Goal: Information Seeking & Learning: Learn about a topic

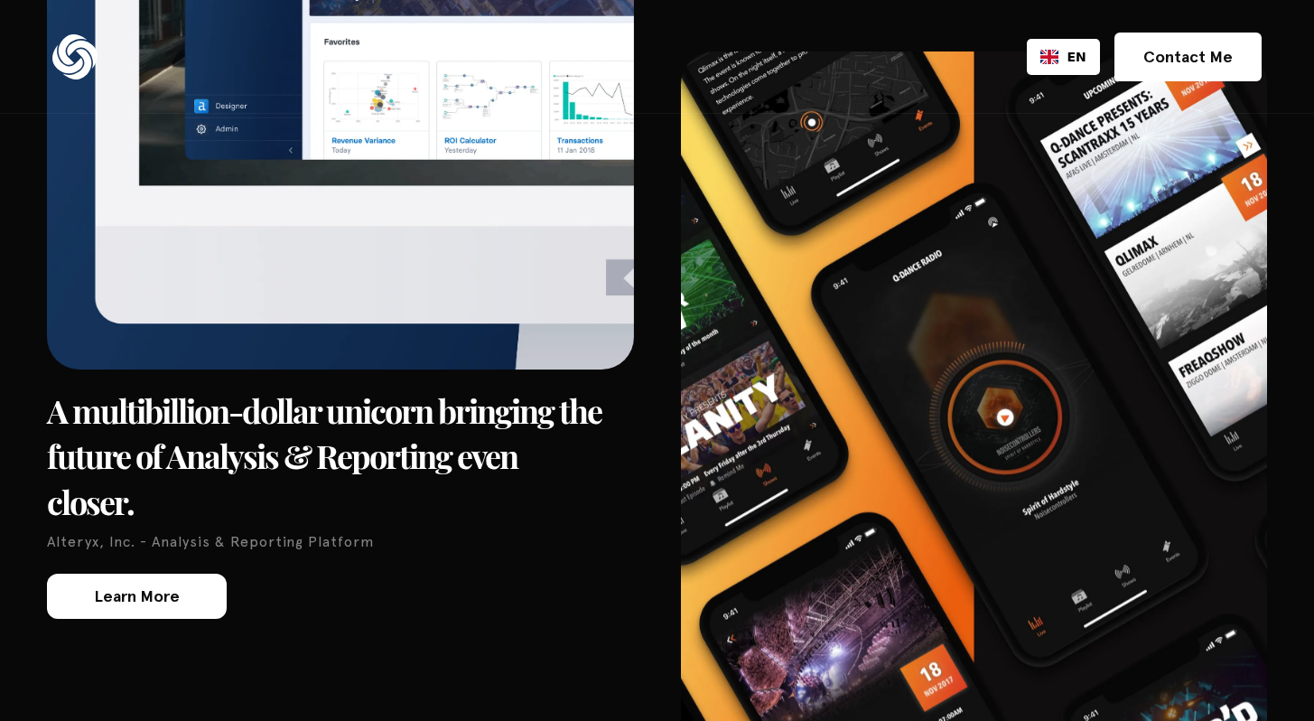
scroll to position [4095, 0]
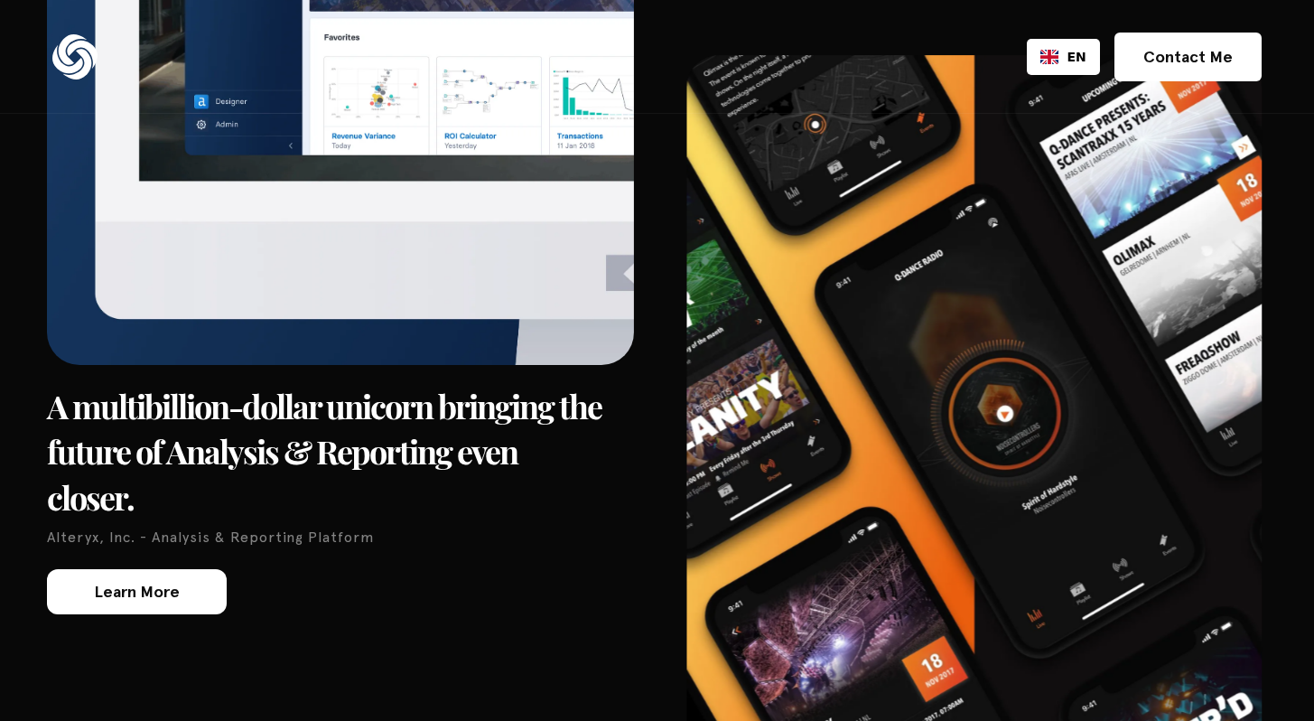
click at [972, 307] on img at bounding box center [973, 457] width 575 height 805
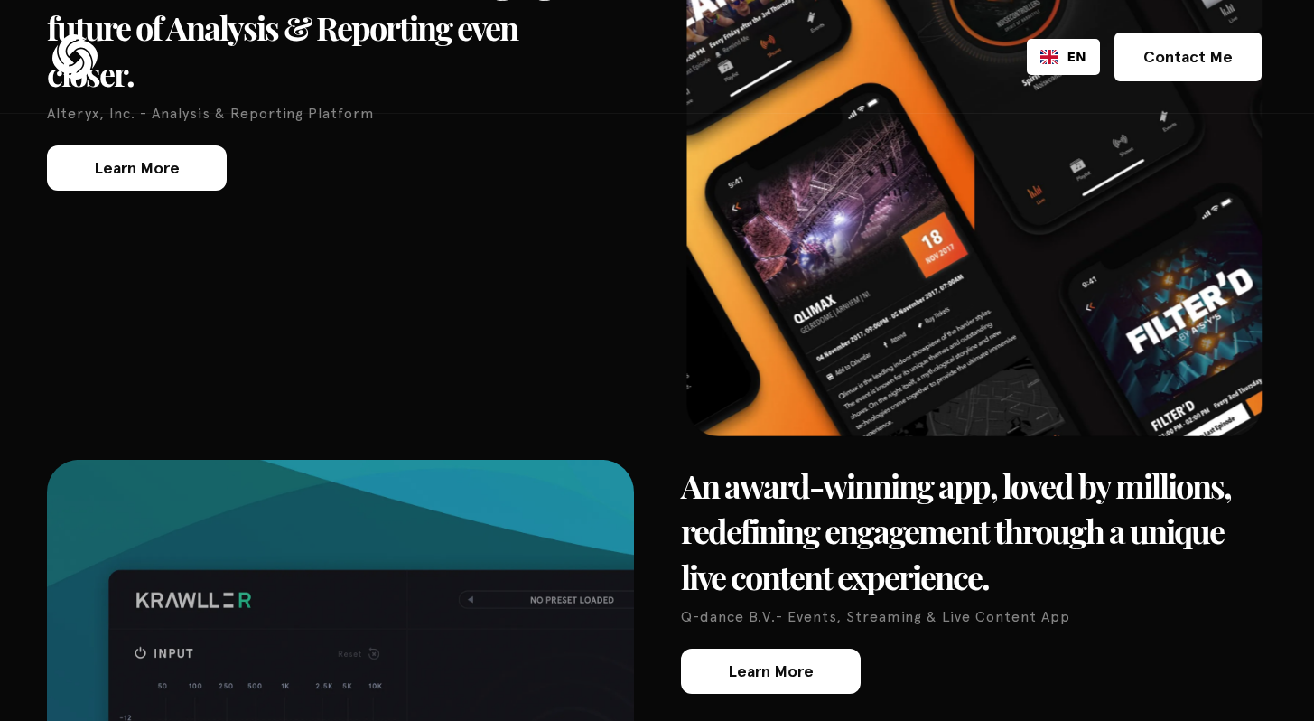
scroll to position [4539, 0]
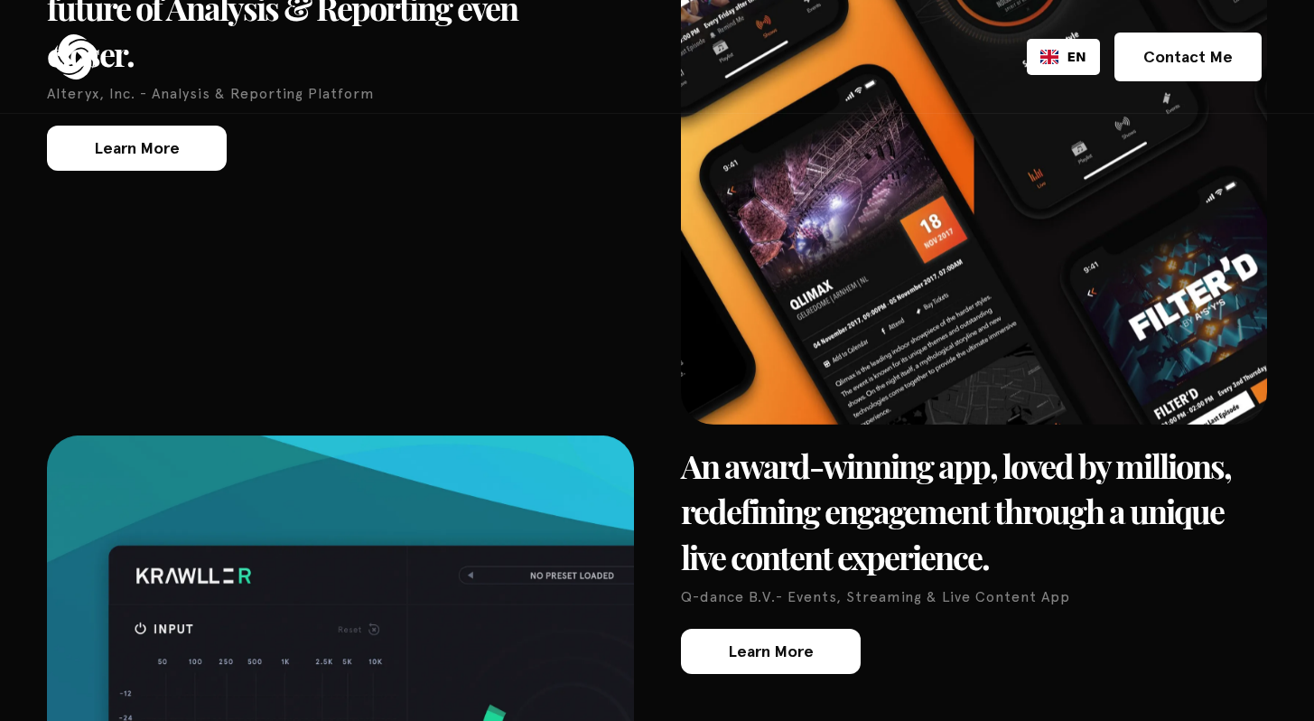
click at [919, 443] on h3 "An award-winning app, loved by millions, redefining engagement through a unique…" at bounding box center [974, 511] width 587 height 136
click at [893, 443] on h3 "An award-winning app, loved by millions, redefining engagement through a unique…" at bounding box center [974, 511] width 587 height 136
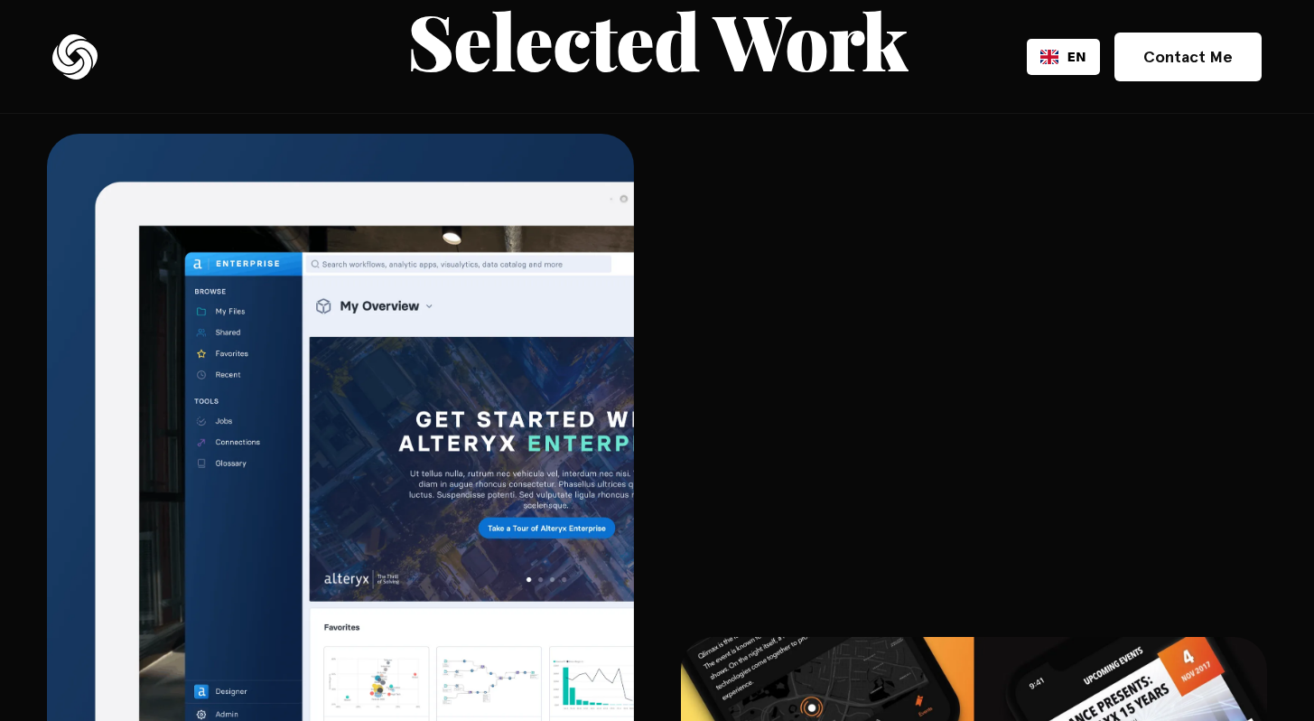
scroll to position [3506, 0]
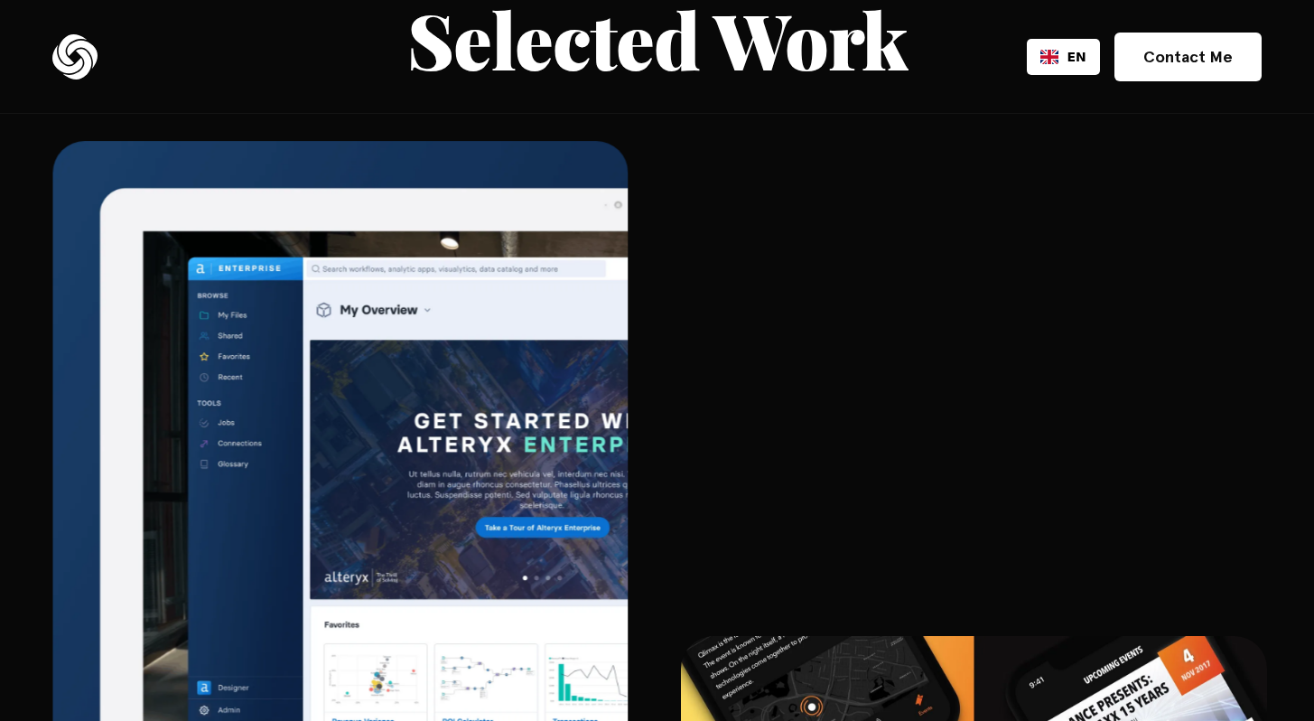
click at [397, 363] on img at bounding box center [339, 543] width 575 height 805
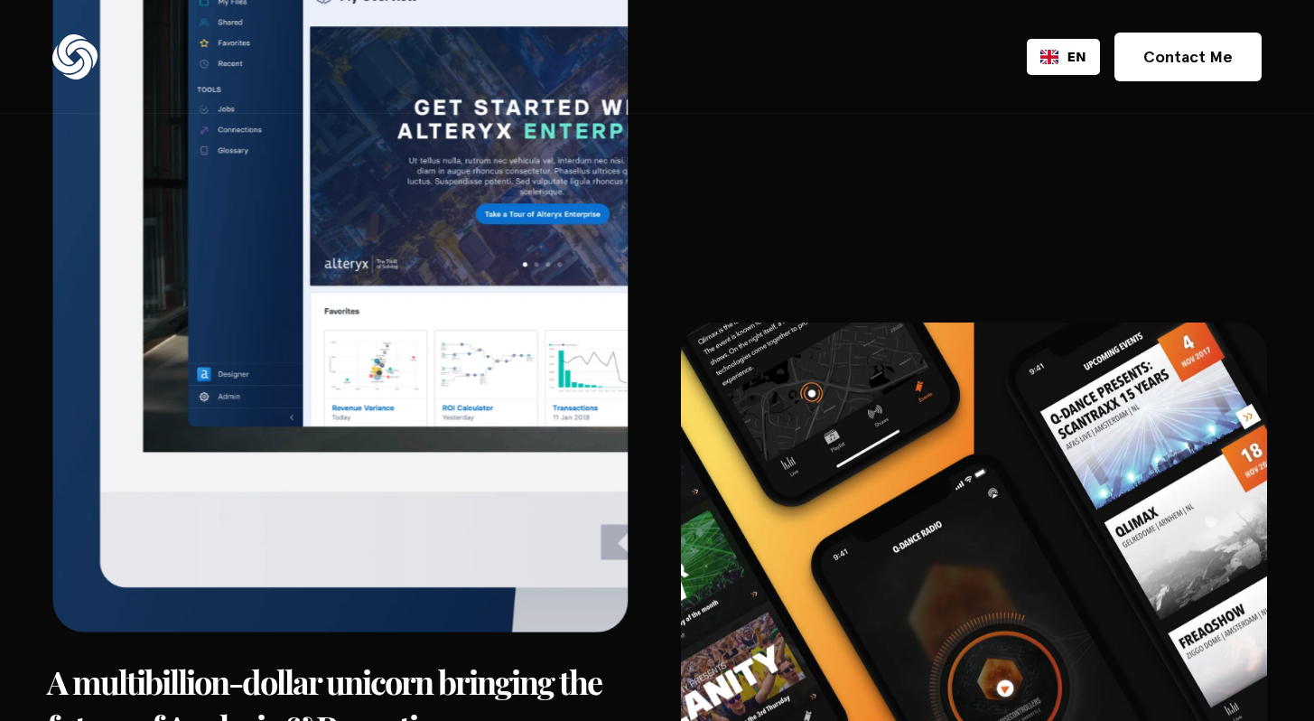
scroll to position [3958, 0]
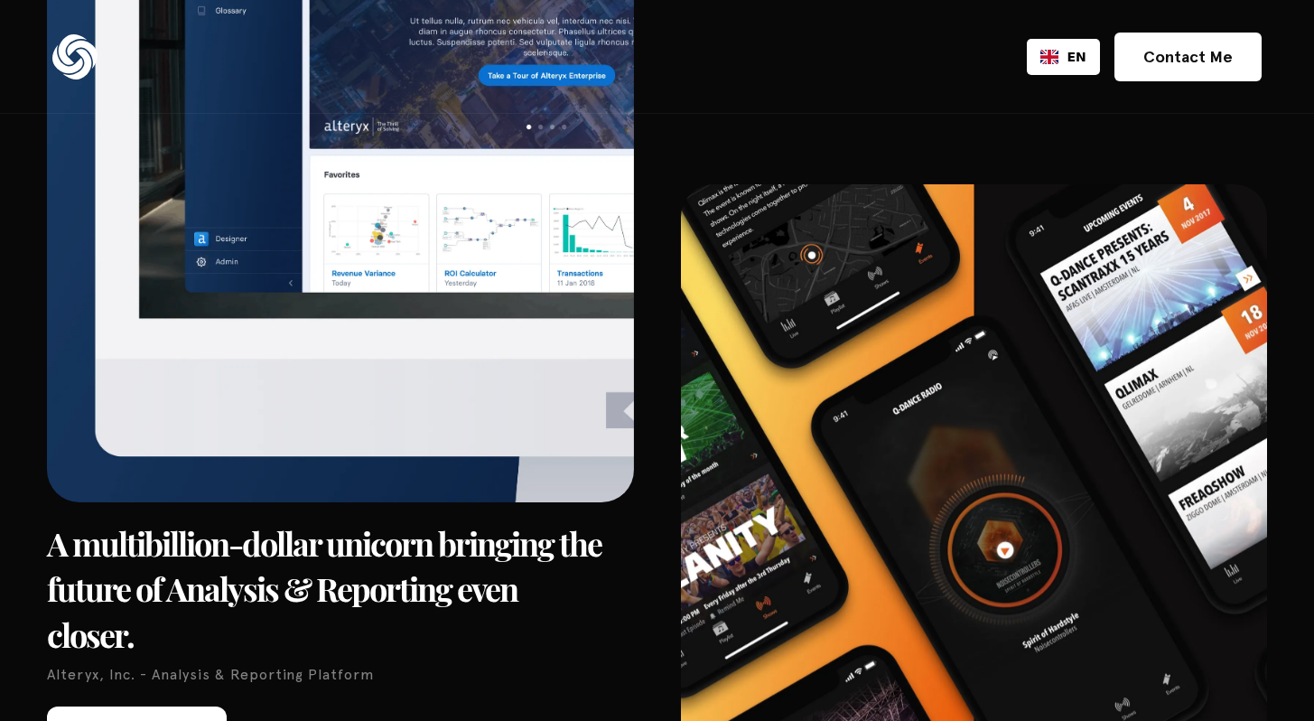
click at [212, 706] on link "Learn More" at bounding box center [137, 728] width 180 height 45
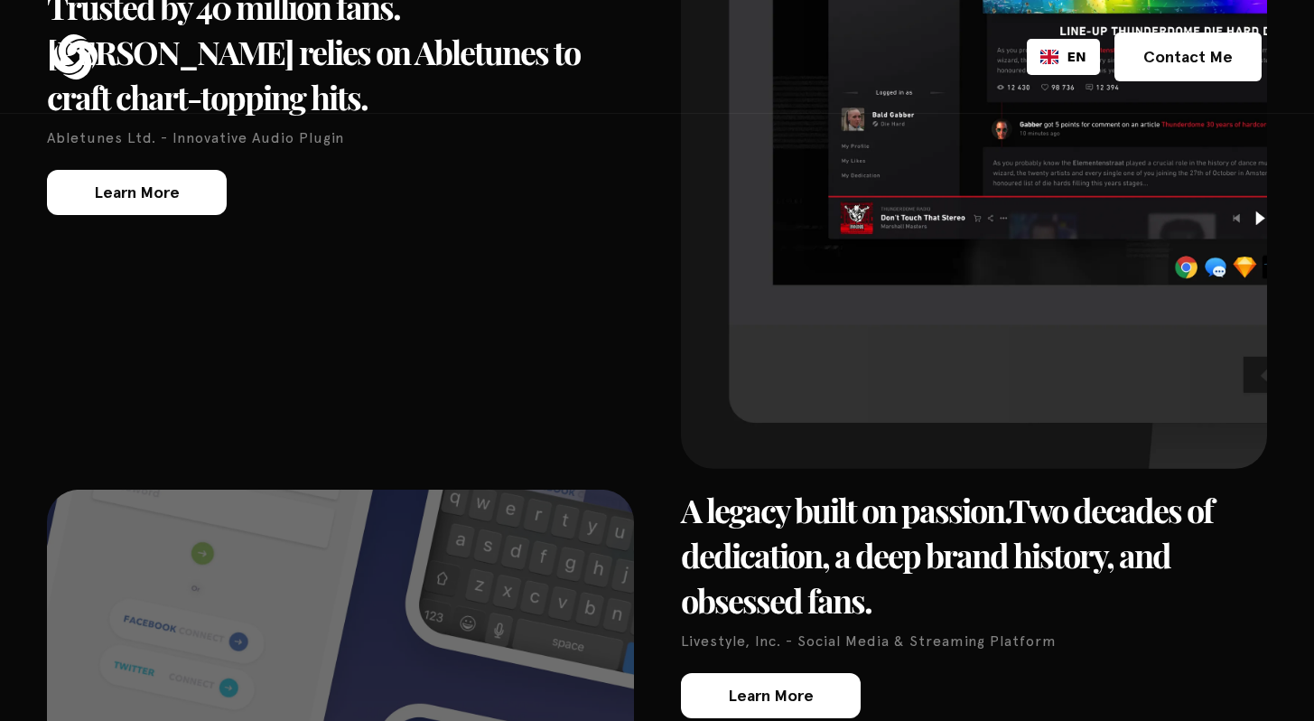
scroll to position [5831, 0]
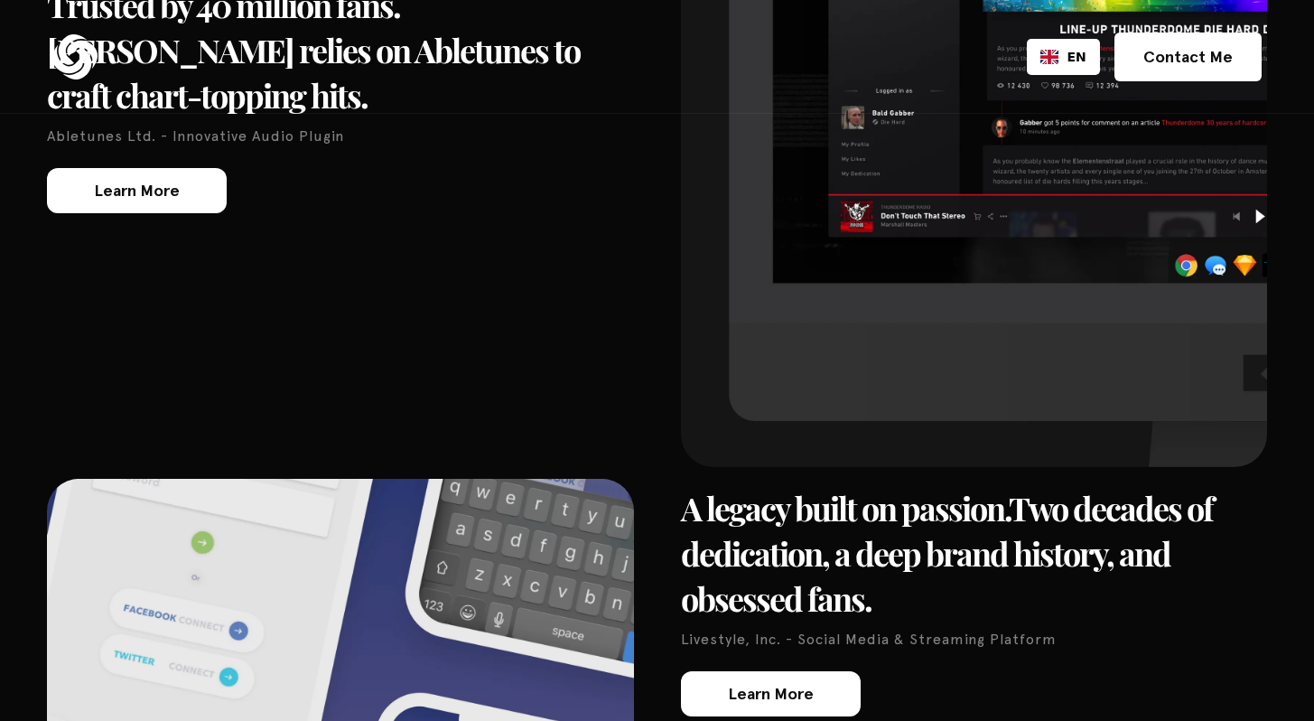
click at [769, 686] on div "Learn More" at bounding box center [771, 694] width 86 height 16
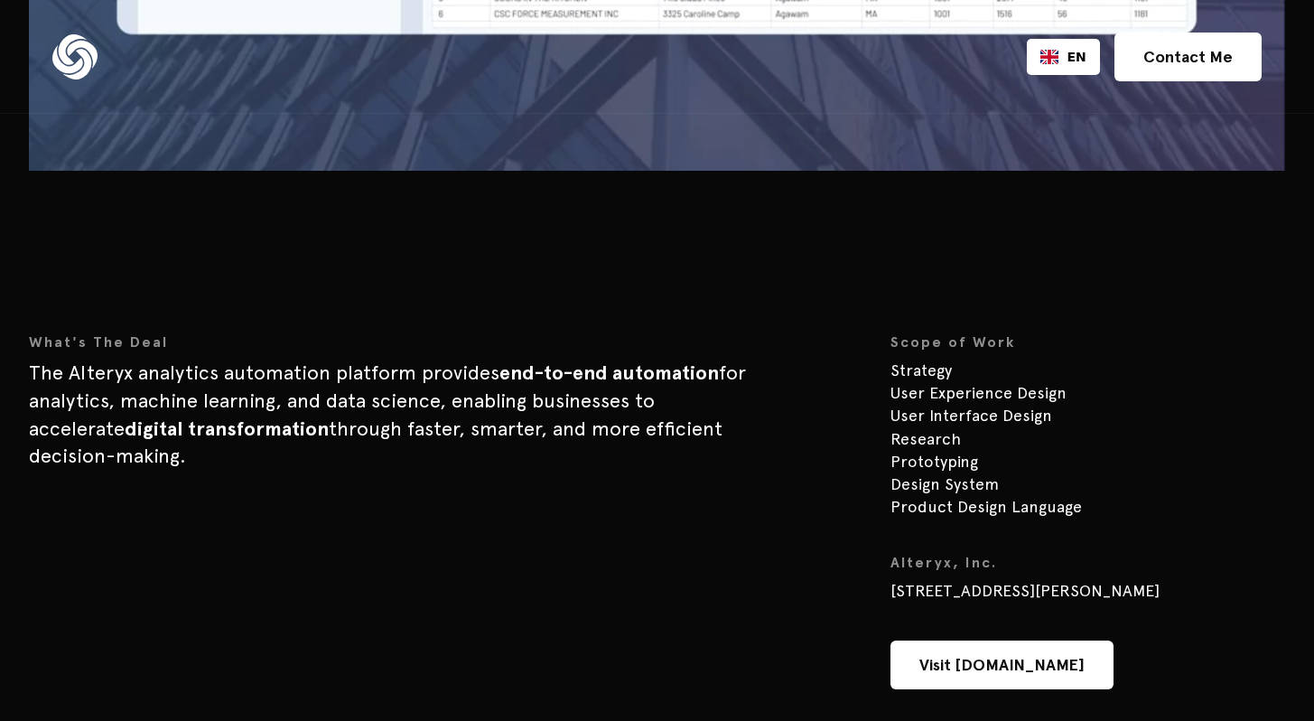
scroll to position [1984, 0]
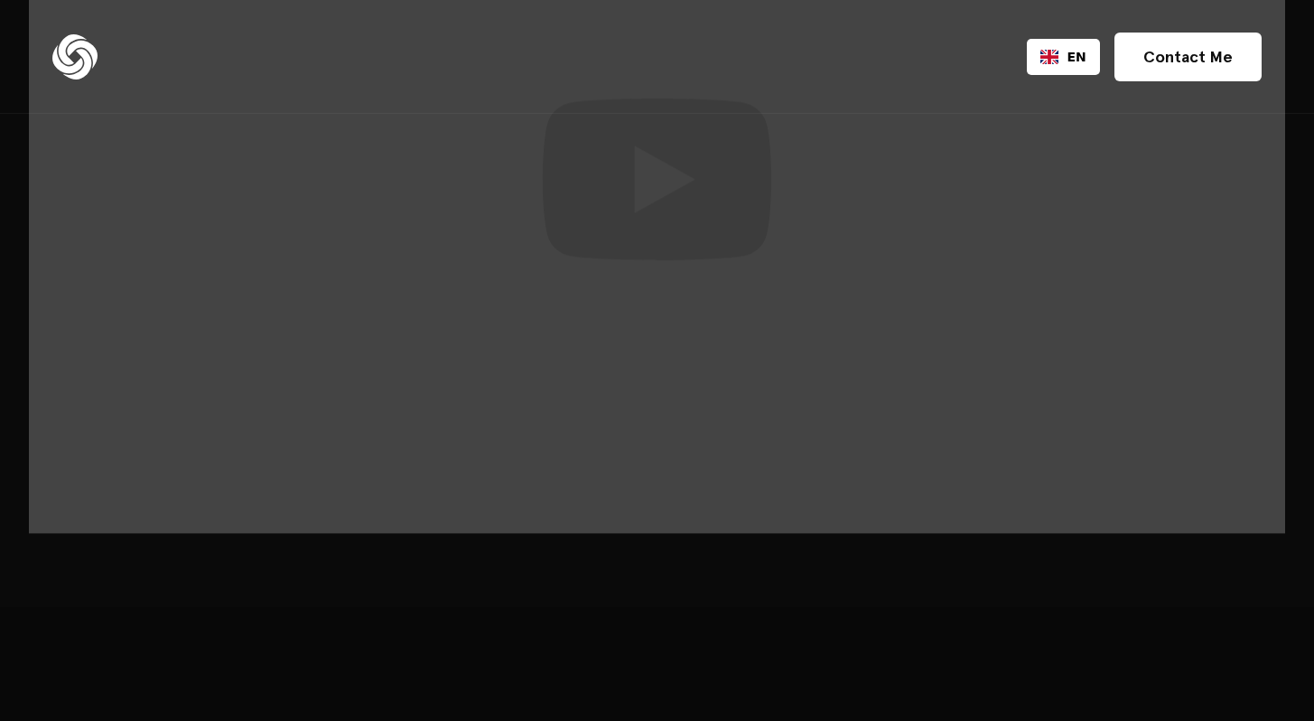
scroll to position [3287, 0]
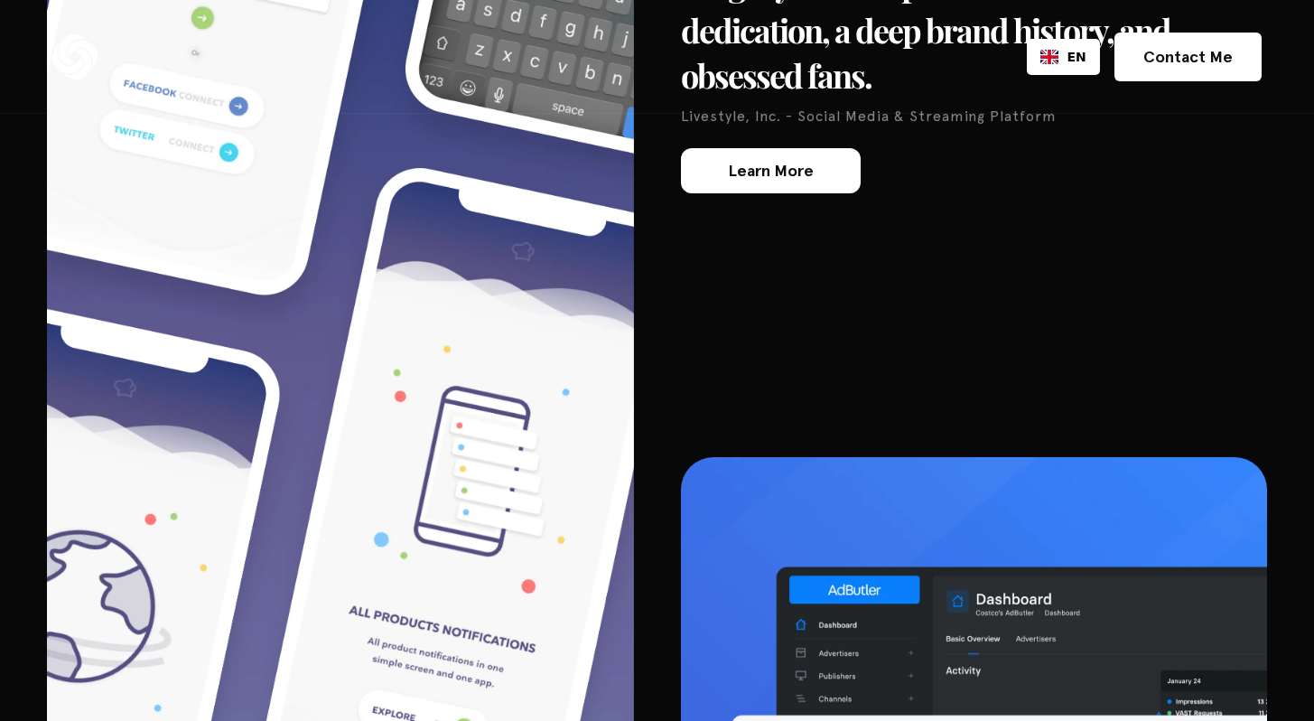
scroll to position [6351, 0]
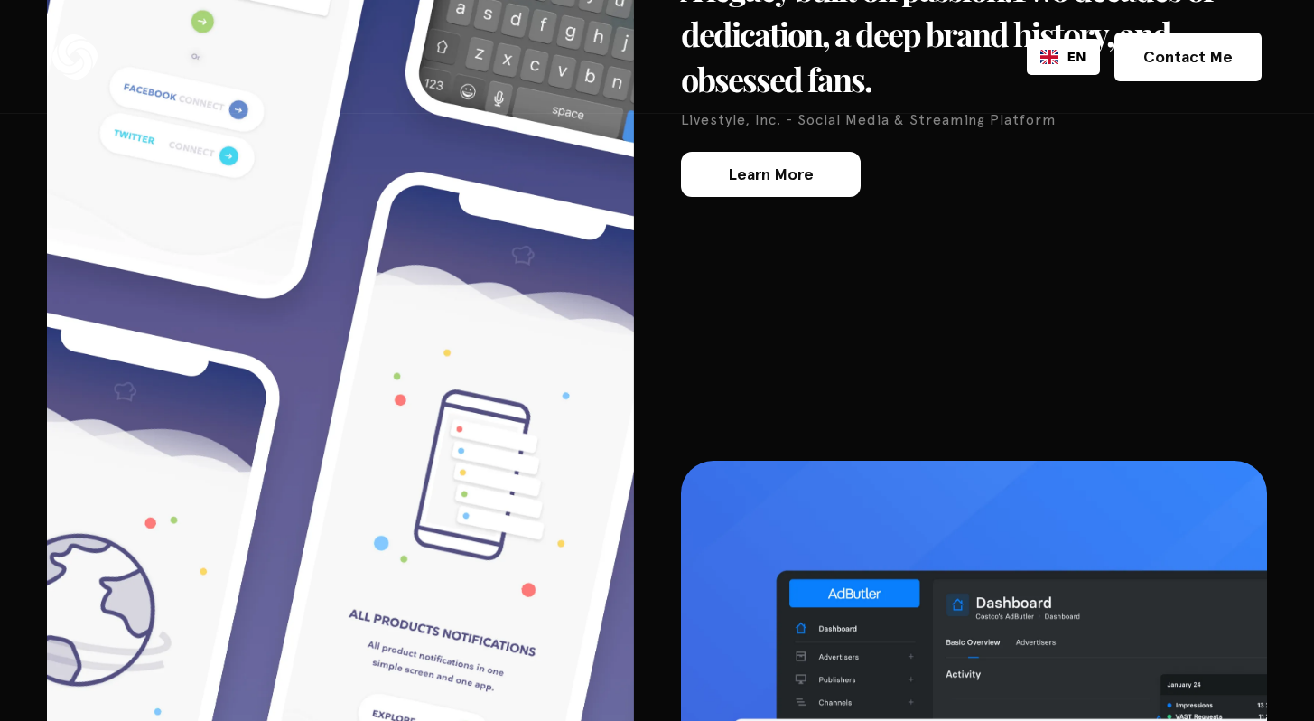
click at [783, 152] on link "Learn More" at bounding box center [771, 174] width 180 height 45
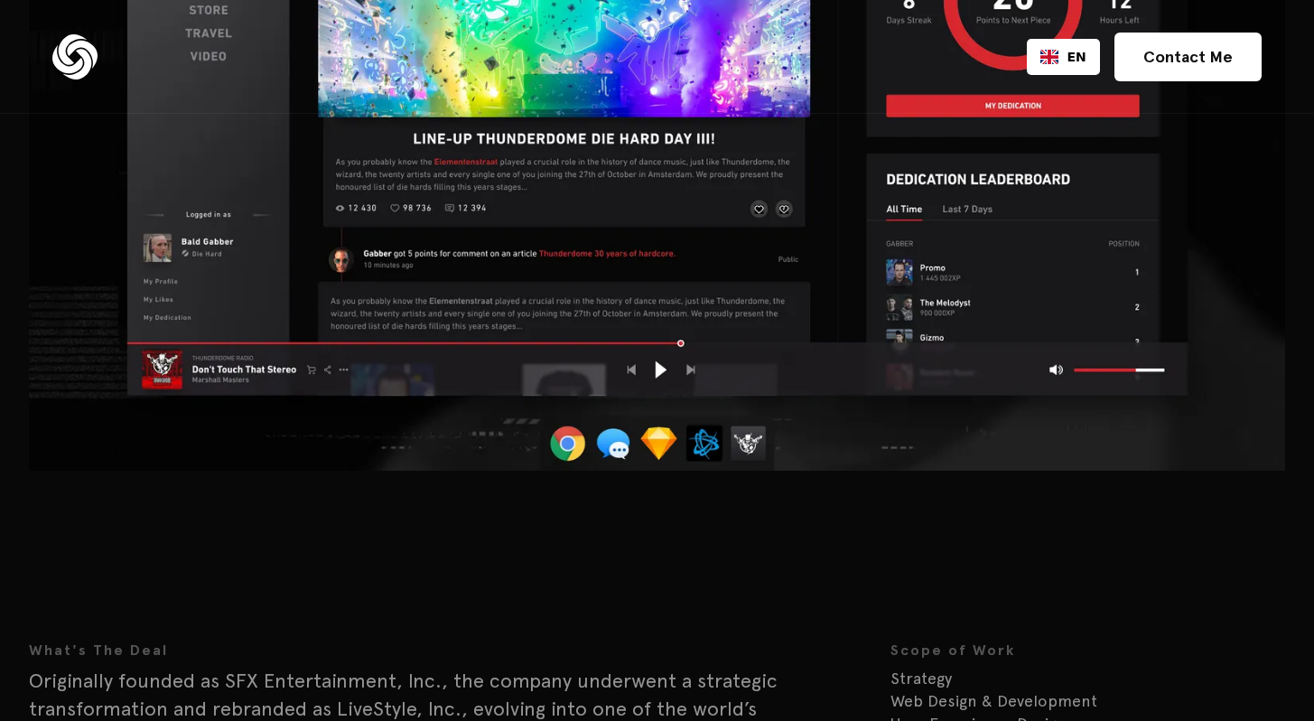
scroll to position [1039, 0]
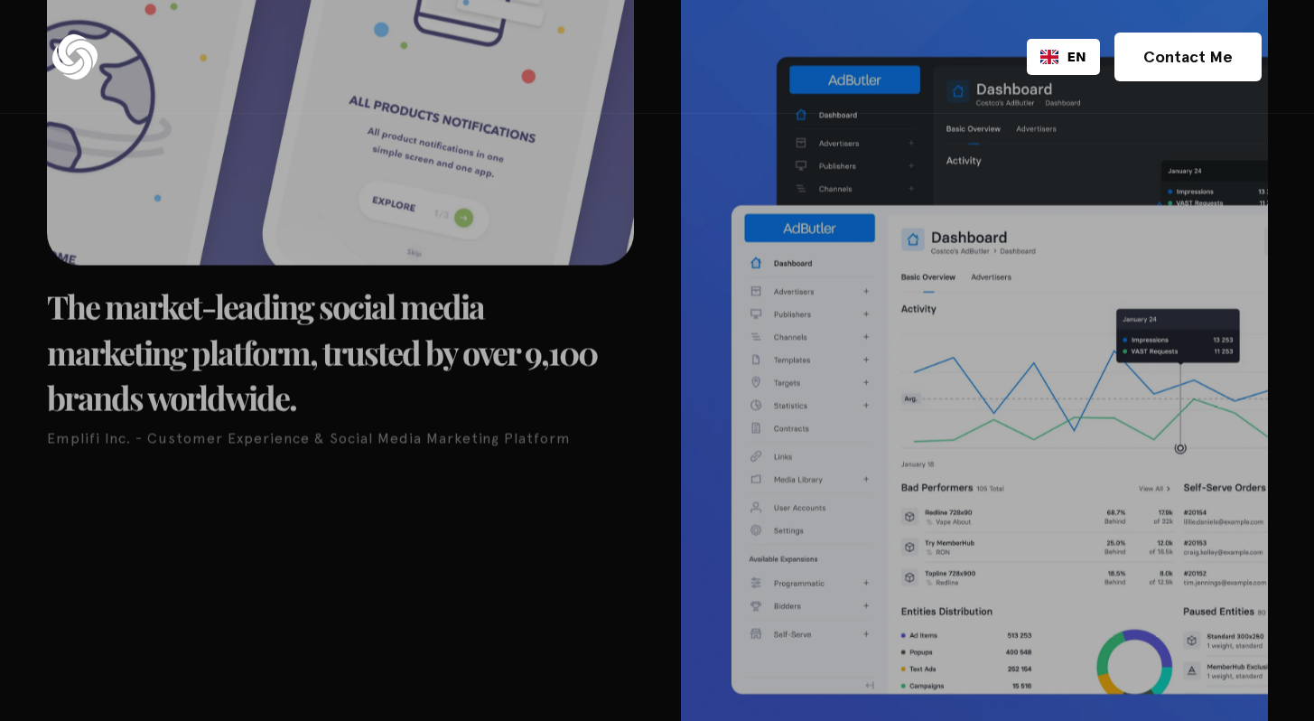
scroll to position [7162, 0]
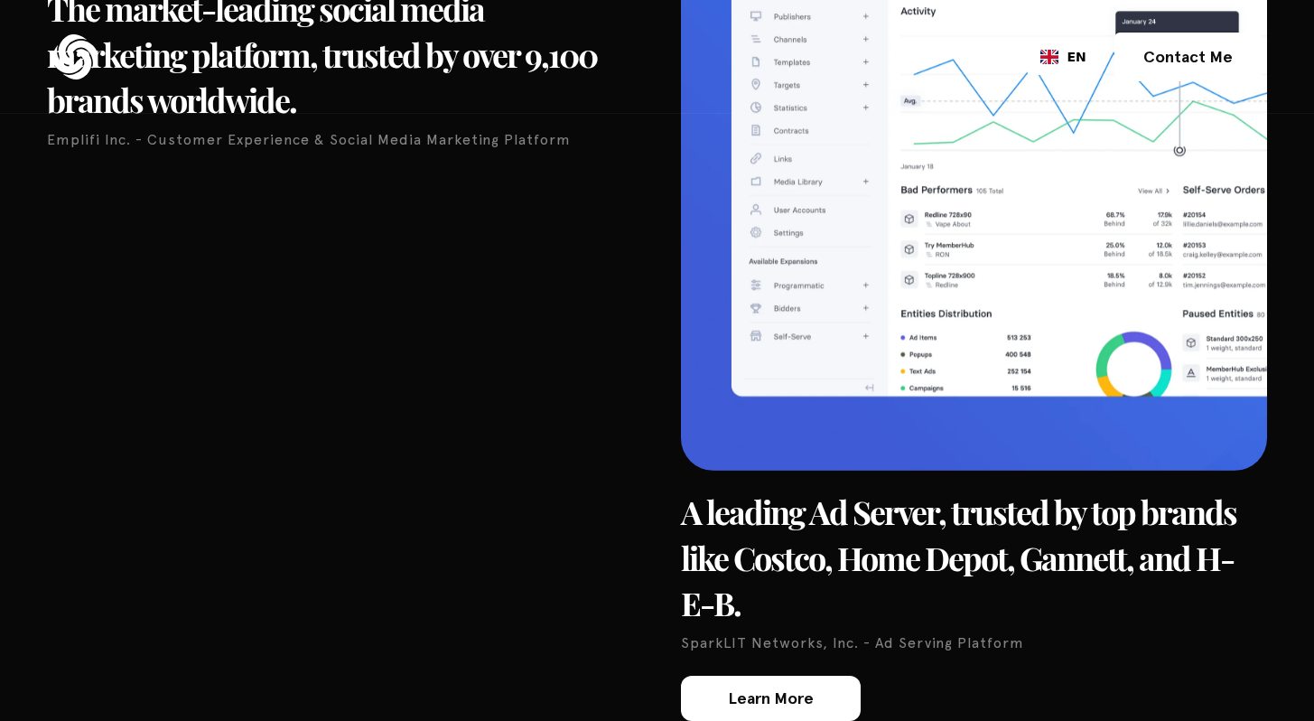
click at [790, 690] on div "Learn More" at bounding box center [771, 698] width 86 height 16
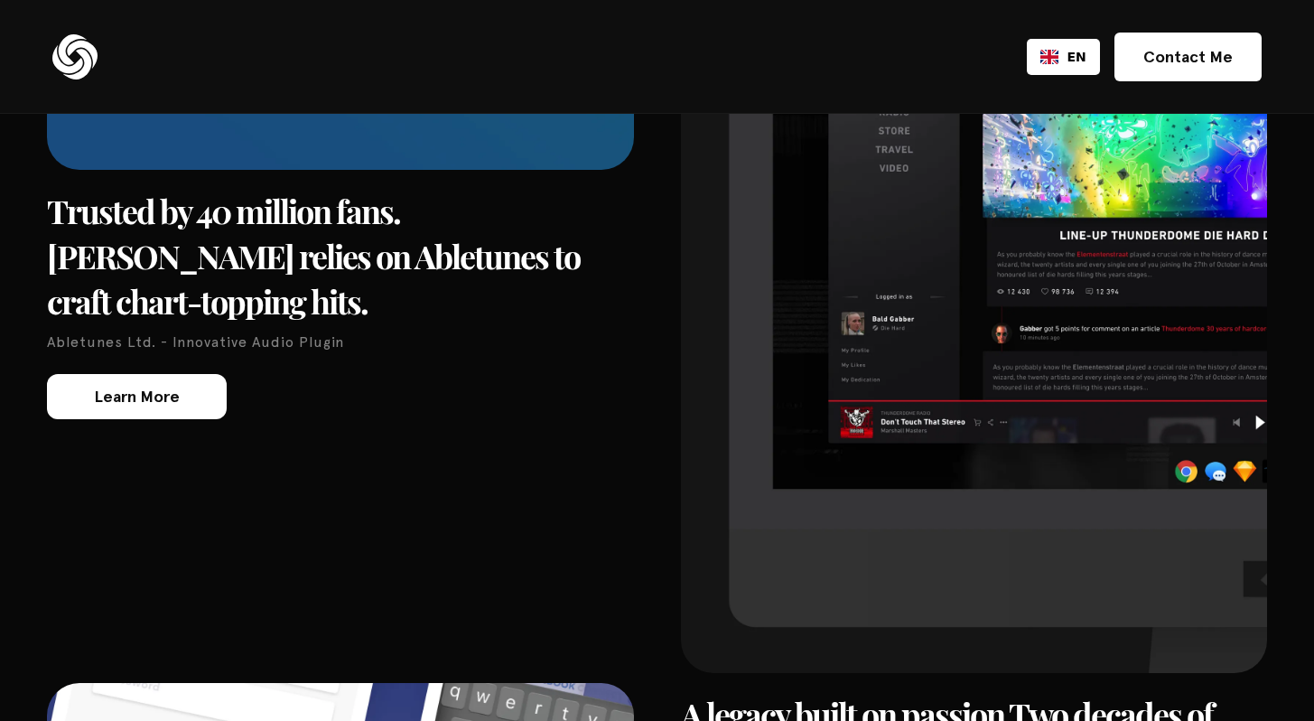
scroll to position [5626, 0]
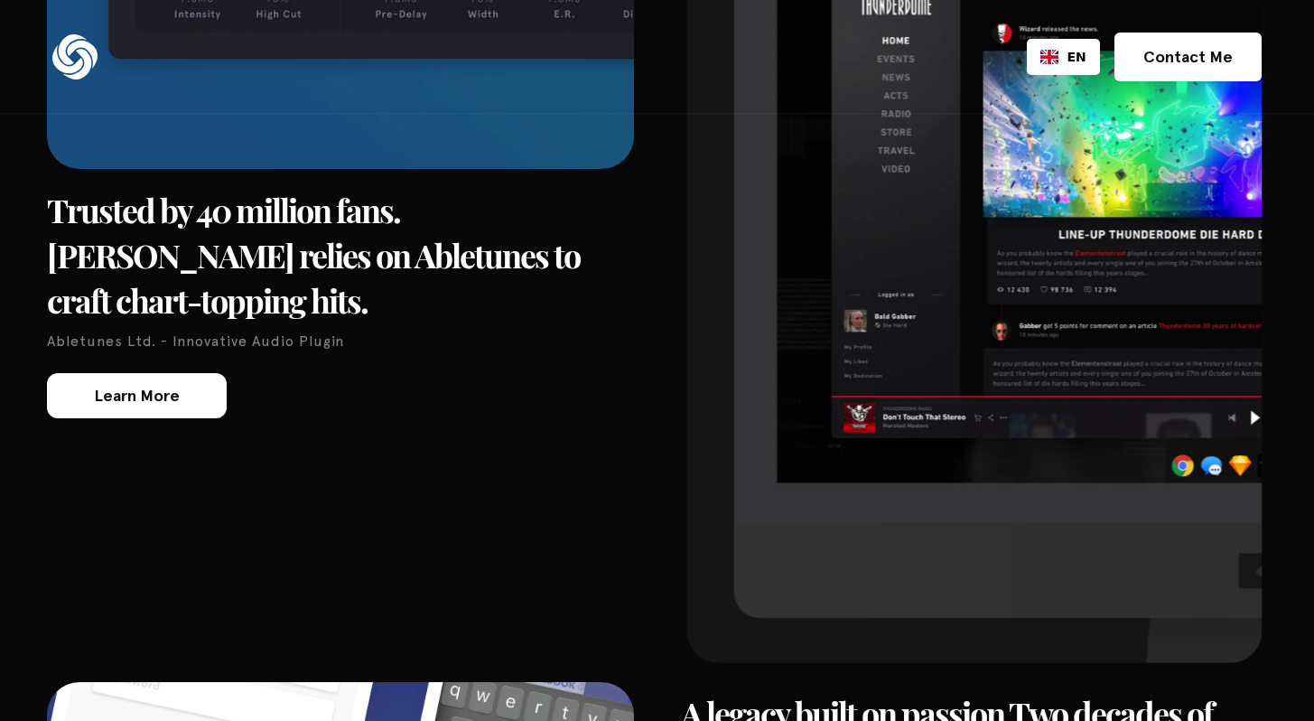
click at [855, 334] on img at bounding box center [973, 260] width 575 height 805
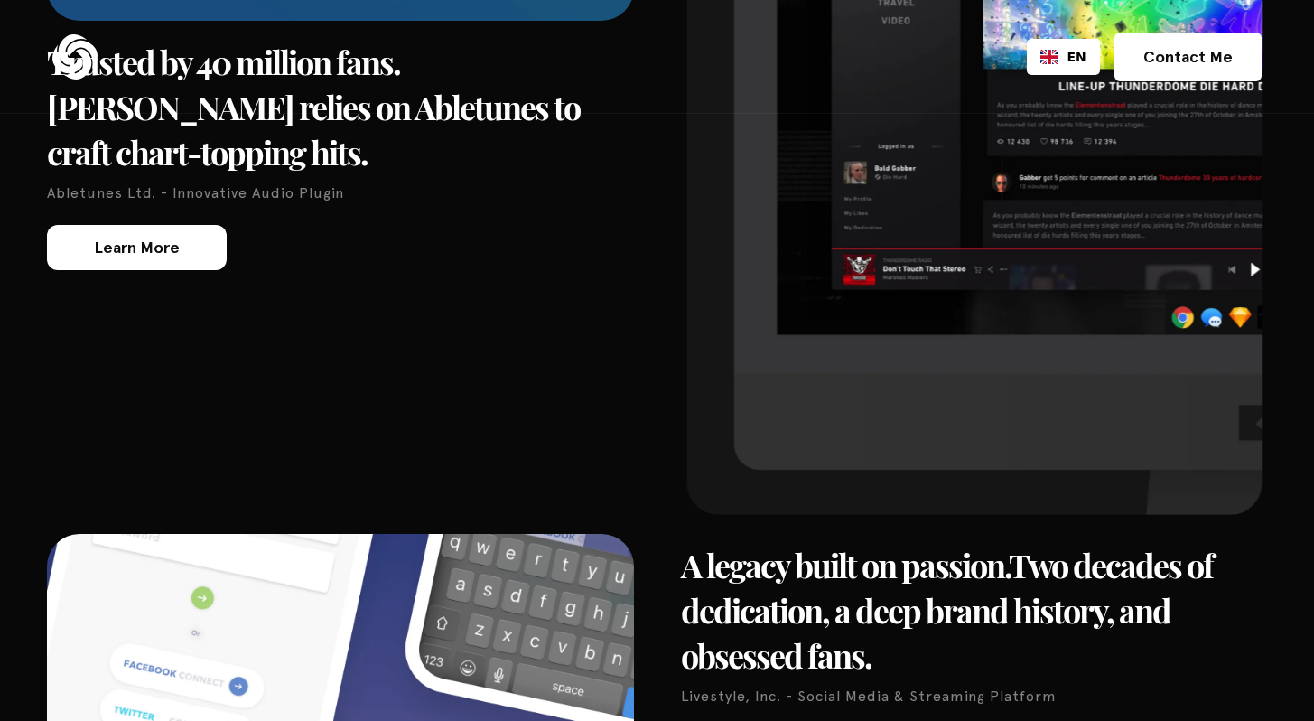
scroll to position [5911, 0]
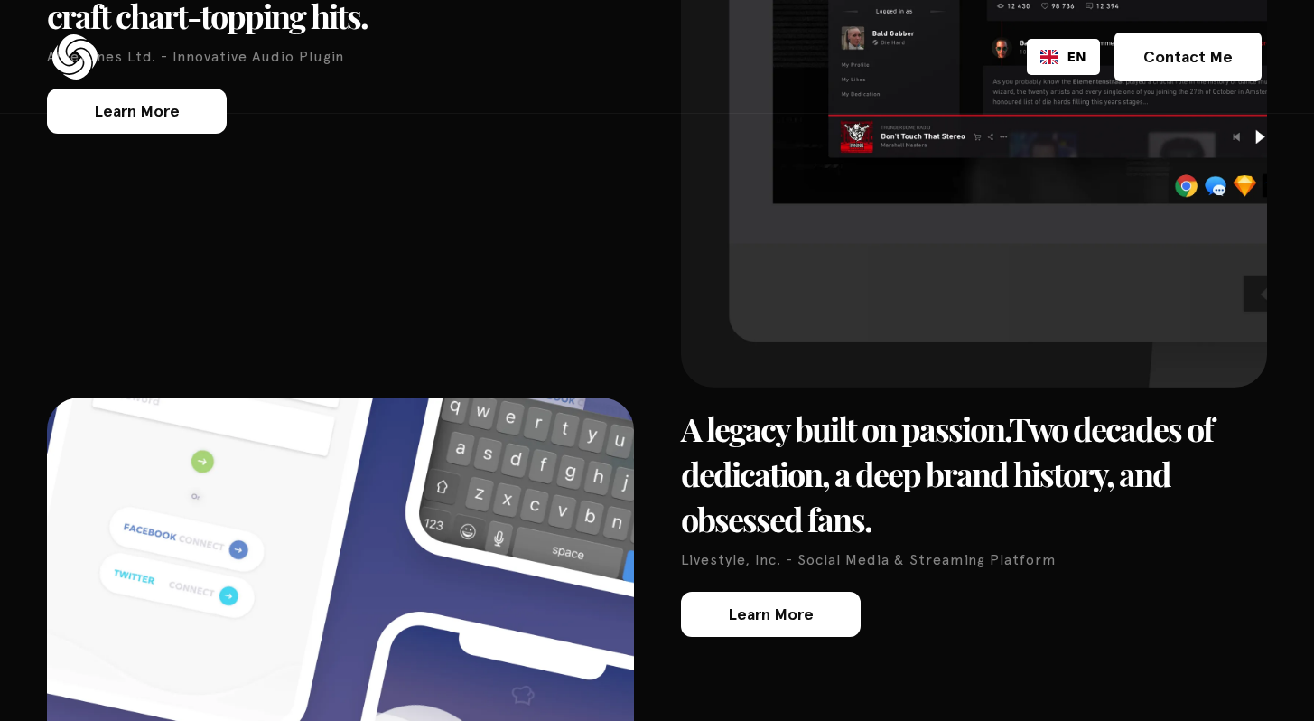
click at [812, 592] on link "Learn More" at bounding box center [771, 614] width 180 height 45
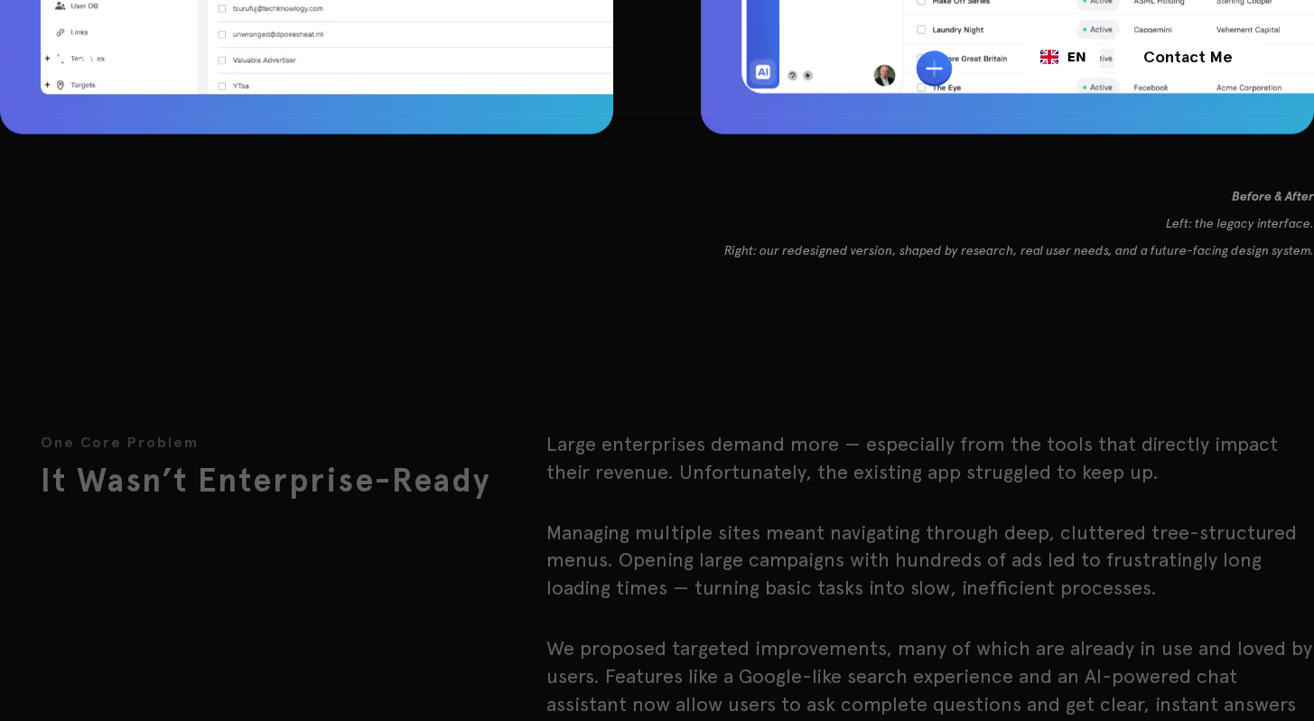
scroll to position [4107, 0]
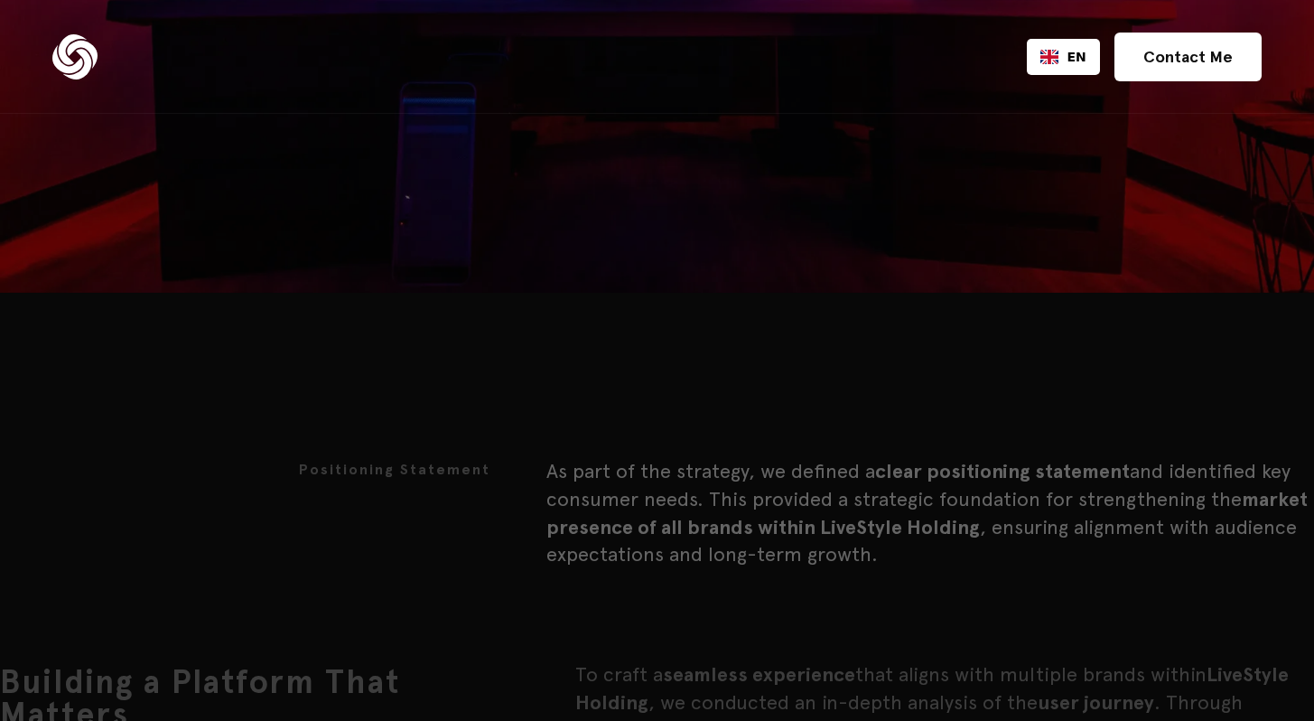
scroll to position [6037, 0]
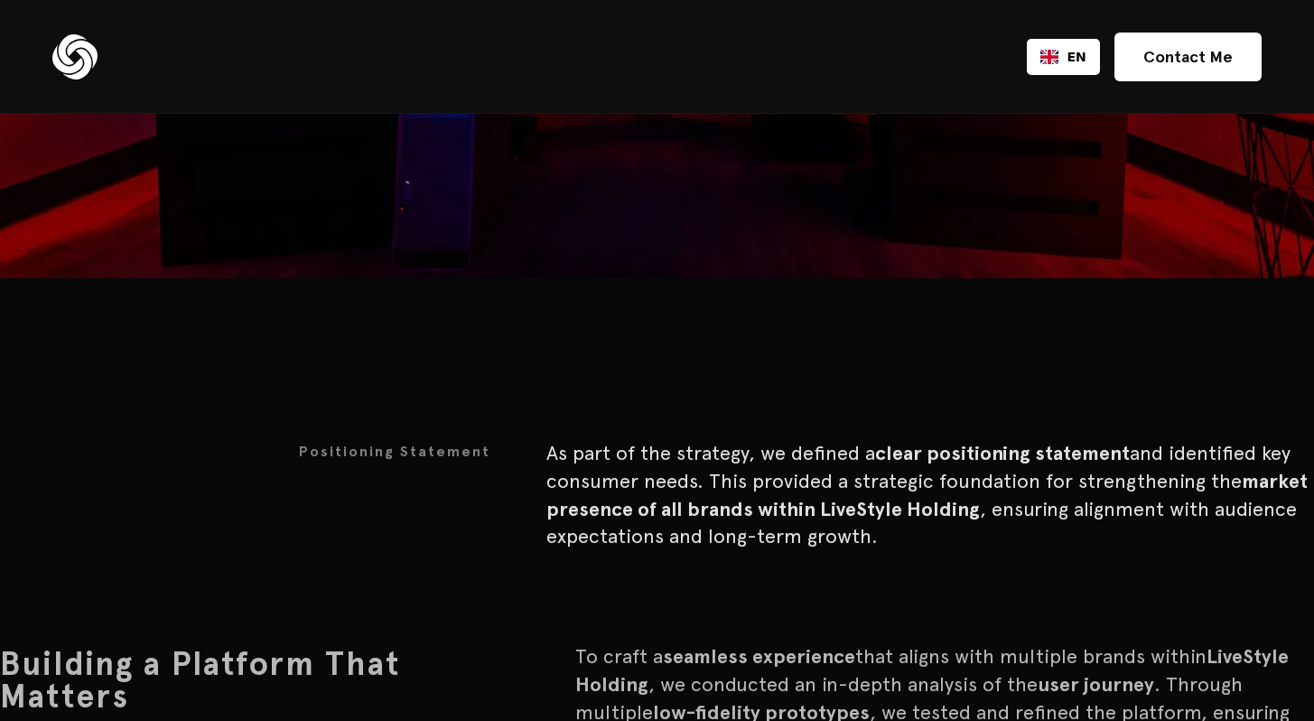
click at [82, 60] on img at bounding box center [74, 56] width 45 height 45
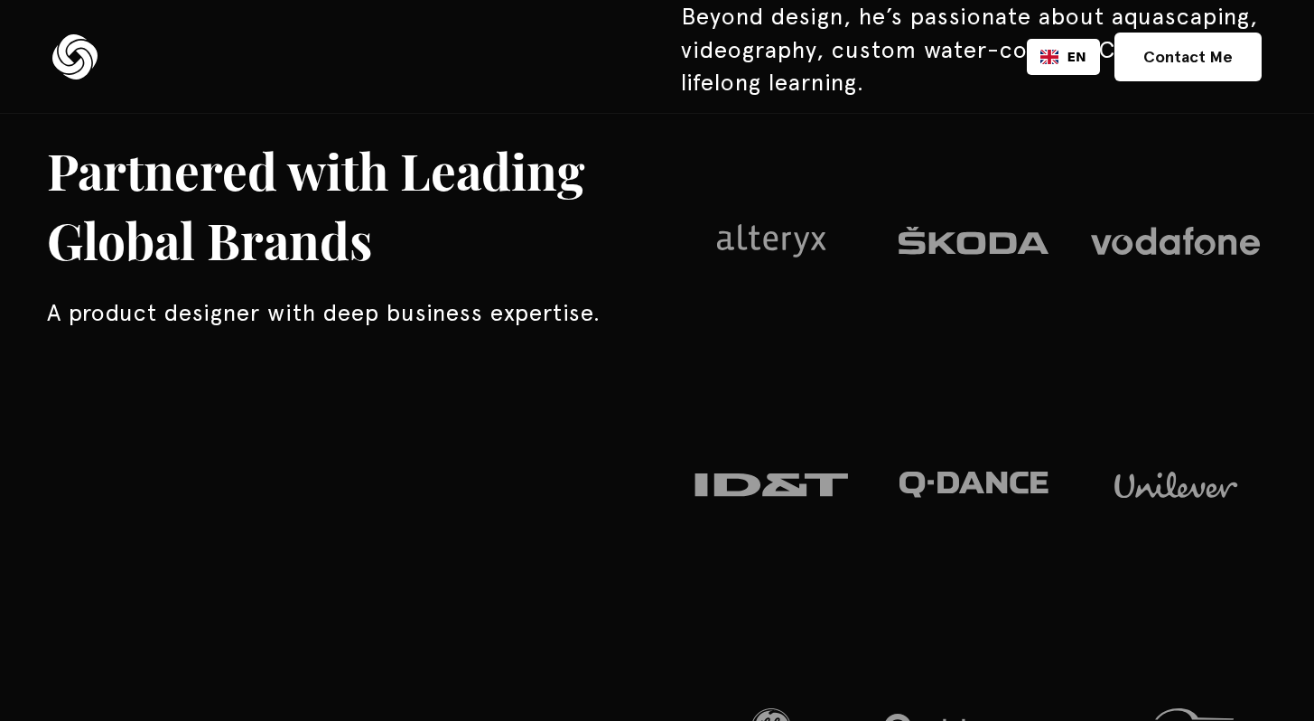
scroll to position [2161, 0]
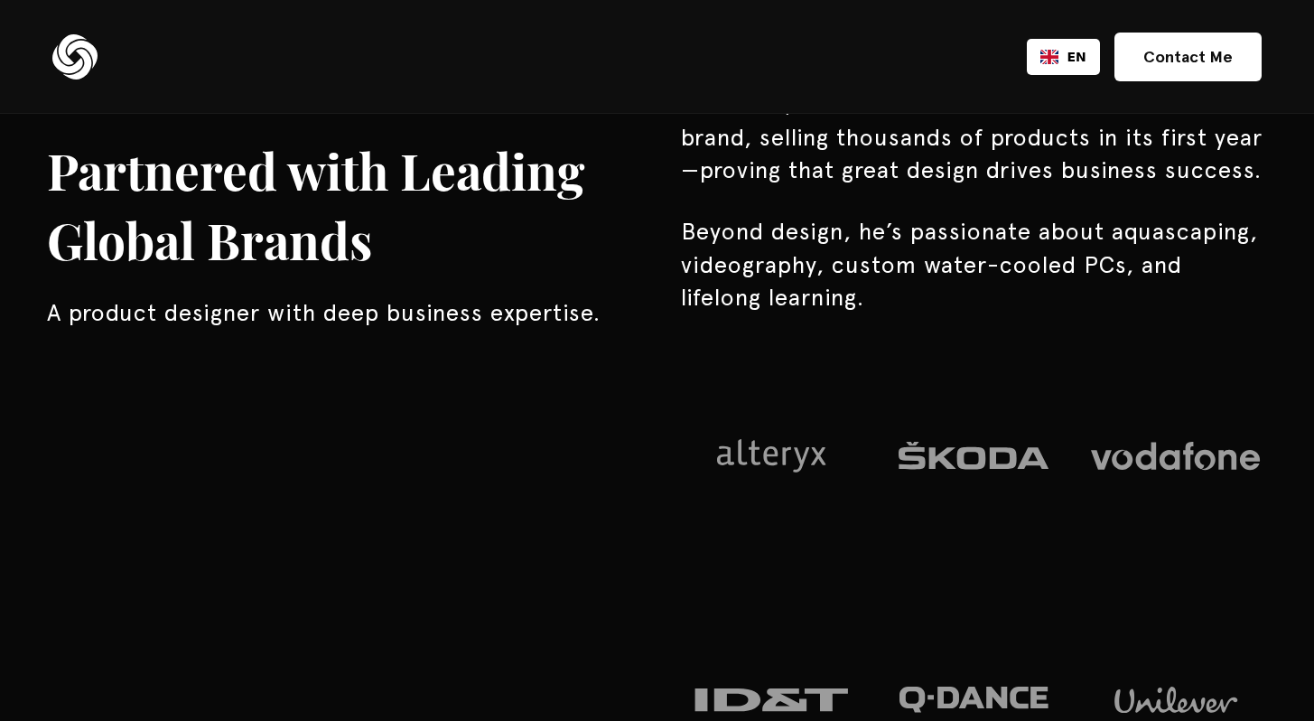
scroll to position [1946, 0]
